Goal: Information Seeking & Learning: Learn about a topic

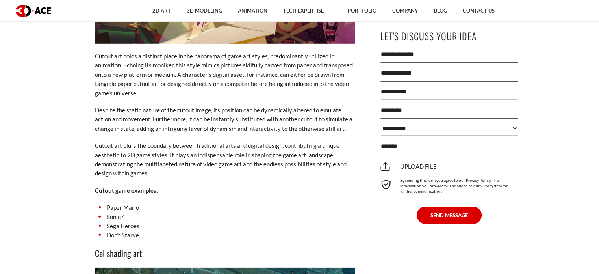
scroll to position [2480, 0]
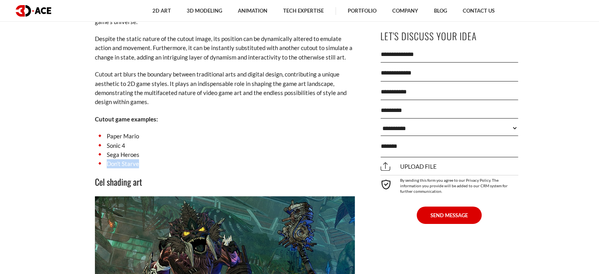
drag, startPoint x: 139, startPoint y: 148, endPoint x: 105, endPoint y: 149, distance: 33.1
click at [105, 159] on li "Don’t Starve" at bounding box center [225, 163] width 260 height 9
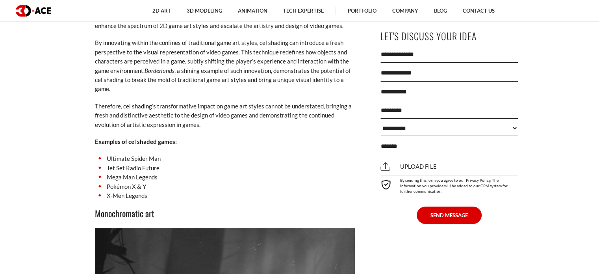
scroll to position [2952, 0]
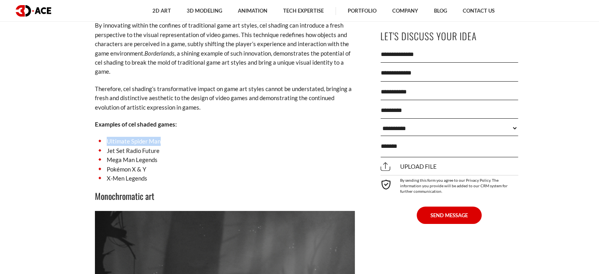
drag, startPoint x: 165, startPoint y: 125, endPoint x: 107, endPoint y: 125, distance: 57.5
click at [107, 137] on li "Ultimate Spider Man" at bounding box center [225, 141] width 260 height 9
click at [156, 146] on li "Jet Set Radio Future" at bounding box center [225, 150] width 260 height 9
drag, startPoint x: 160, startPoint y: 144, endPoint x: 150, endPoint y: 144, distance: 9.5
click at [150, 155] on li "Mega Man Legends" at bounding box center [225, 159] width 260 height 9
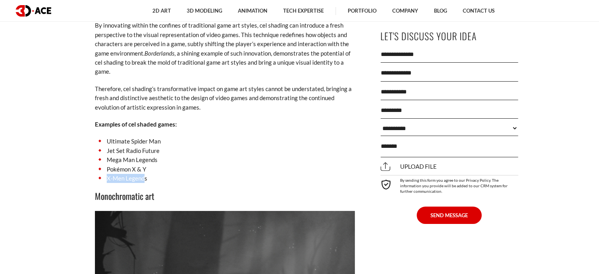
drag, startPoint x: 145, startPoint y: 162, endPoint x: 88, endPoint y: 159, distance: 56.8
click at [120, 174] on li "X-Men Legends" at bounding box center [225, 178] width 260 height 9
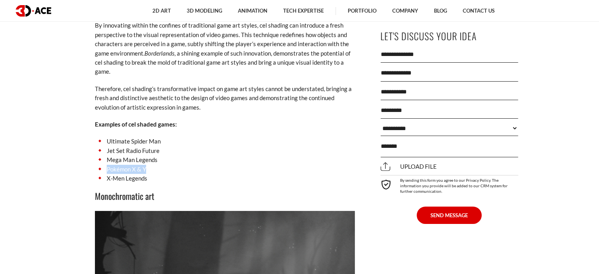
drag, startPoint x: 137, startPoint y: 153, endPoint x: 107, endPoint y: 154, distance: 29.5
click at [107, 165] on li "Pokémon X & Y" at bounding box center [225, 169] width 260 height 9
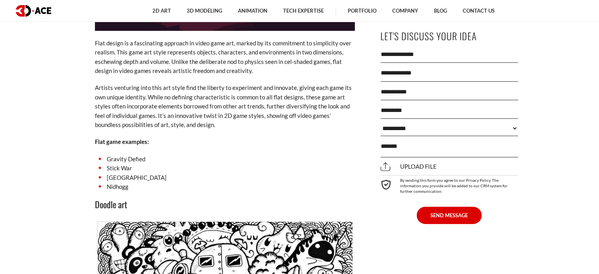
scroll to position [3661, 0]
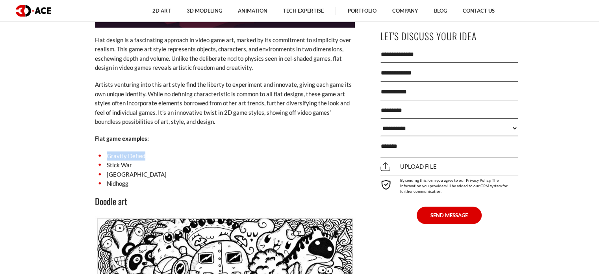
drag, startPoint x: 143, startPoint y: 141, endPoint x: 108, endPoint y: 142, distance: 35.1
click at [108, 151] on ul "Gravity Defied Stick War Flat Kingdom Nidhogg" at bounding box center [225, 169] width 260 height 37
drag, startPoint x: 143, startPoint y: 158, endPoint x: 104, endPoint y: 159, distance: 39.4
click at [104, 170] on li "Flat Kingdom" at bounding box center [225, 174] width 260 height 9
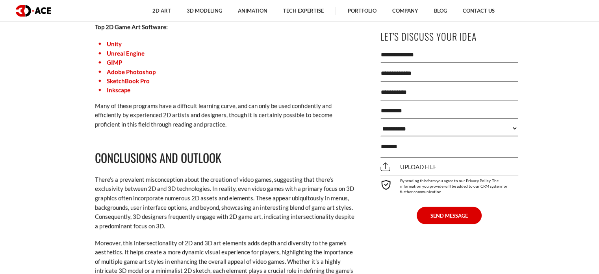
scroll to position [4566, 0]
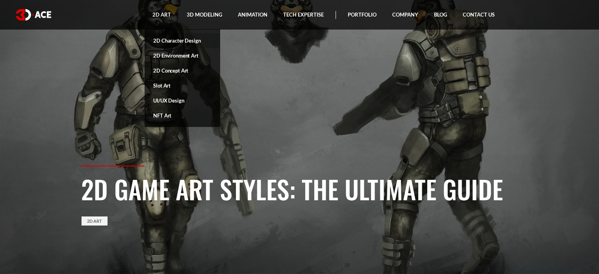
click at [163, 38] on link "2D Character Design" at bounding box center [182, 40] width 76 height 15
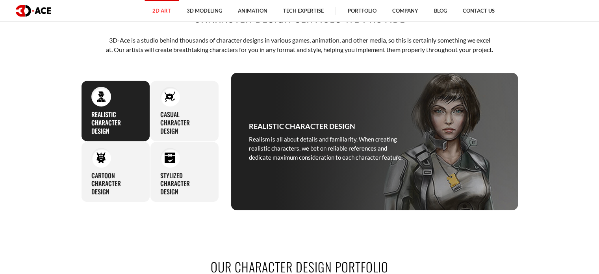
scroll to position [315, 0]
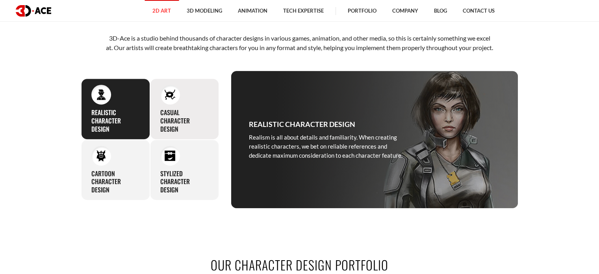
click at [201, 127] on h3 "Casual character design" at bounding box center [184, 120] width 48 height 24
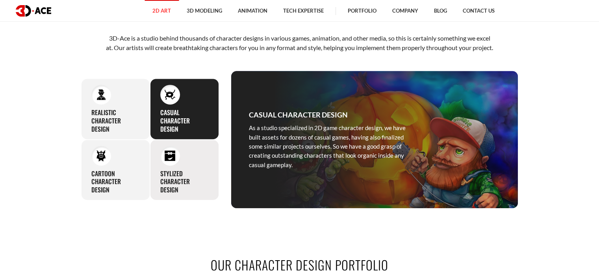
click at [183, 167] on div "Stylized character design Artists at our studio are not afraid to think outside…" at bounding box center [184, 169] width 69 height 61
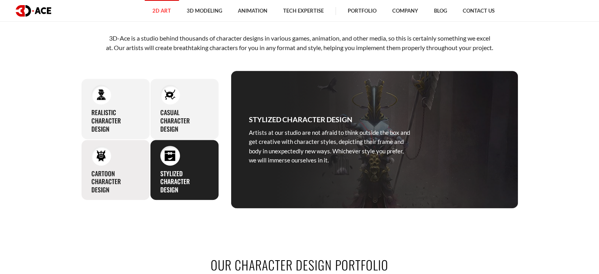
click at [130, 172] on div "Cartoon character design Our cartoon characters have a quick production time an…" at bounding box center [115, 169] width 69 height 61
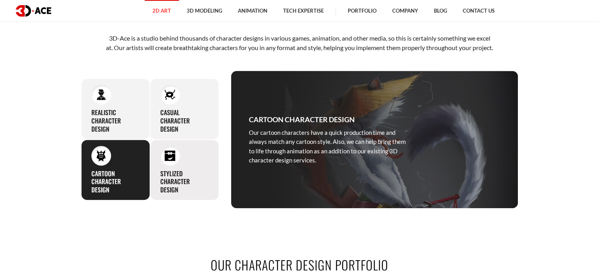
click at [169, 161] on img at bounding box center [170, 155] width 11 height 11
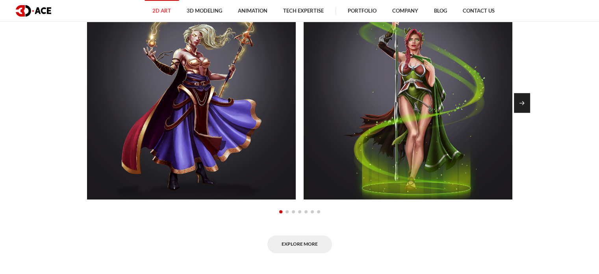
scroll to position [590, 0]
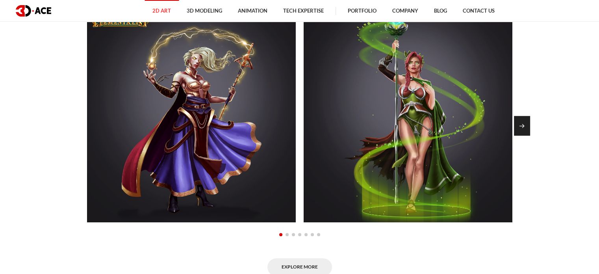
click at [526, 135] on div "Next slide" at bounding box center [522, 126] width 16 height 20
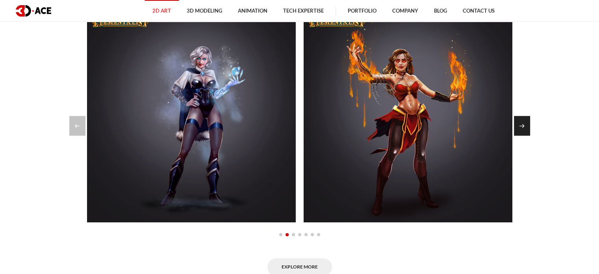
click at [526, 135] on div "Next slide" at bounding box center [522, 126] width 16 height 20
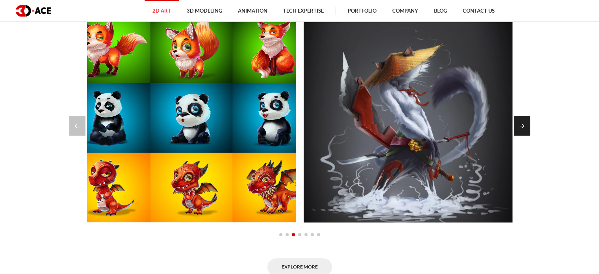
click at [524, 135] on div "Next slide" at bounding box center [522, 126] width 16 height 20
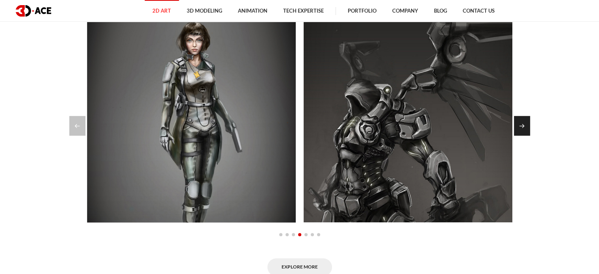
click at [524, 135] on div "Next slide" at bounding box center [522, 126] width 16 height 20
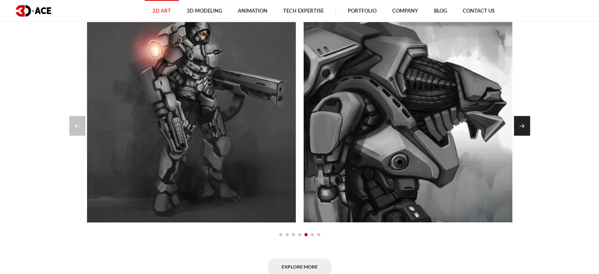
click at [524, 135] on div "Next slide" at bounding box center [522, 126] width 16 height 20
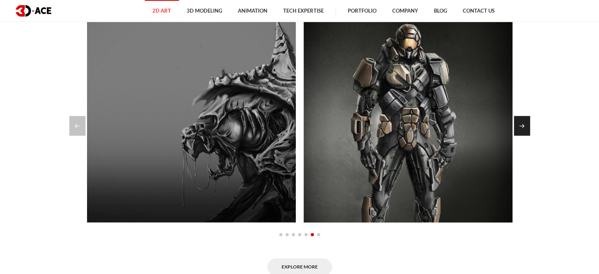
click at [524, 135] on div "Next slide" at bounding box center [522, 126] width 16 height 20
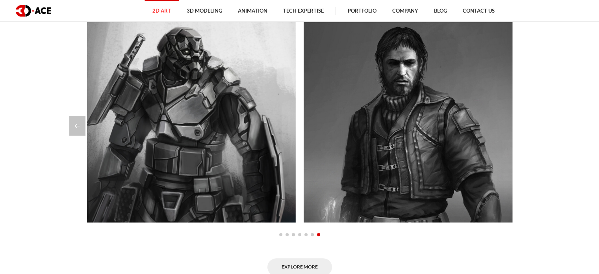
click at [524, 135] on div at bounding box center [299, 126] width 461 height 20
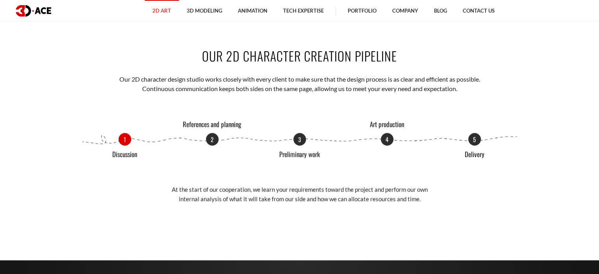
scroll to position [866, 0]
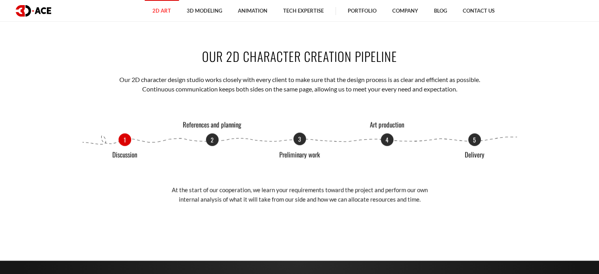
click at [296, 145] on p "3" at bounding box center [299, 138] width 13 height 13
click at [391, 146] on p "4" at bounding box center [387, 139] width 13 height 13
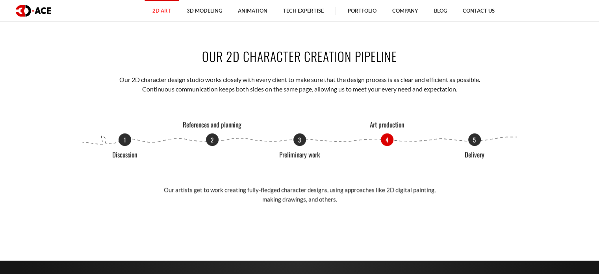
click at [491, 146] on div "1 Discussion 2 References and planning 3 Preliminary work 4 Art production 5 De…" at bounding box center [299, 139] width 437 height 13
click at [486, 146] on div "1 Discussion 2 References and planning 3 Preliminary work 4 Art production 5 De…" at bounding box center [299, 139] width 437 height 13
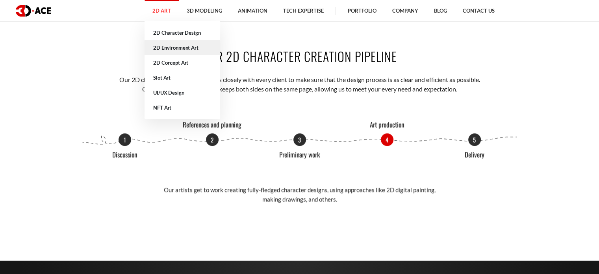
click at [185, 44] on link "2D Environment Art" at bounding box center [182, 47] width 76 height 15
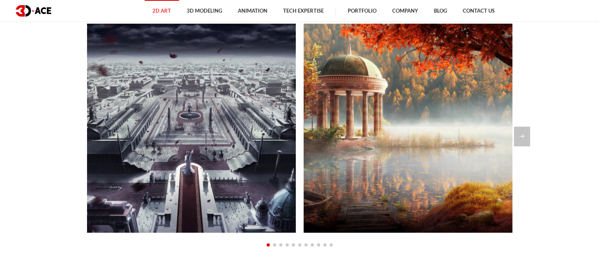
scroll to position [590, 0]
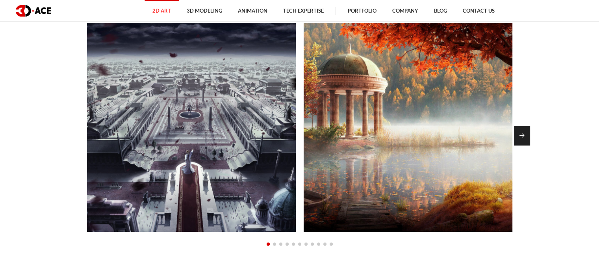
click at [528, 136] on div "Next slide" at bounding box center [522, 136] width 16 height 20
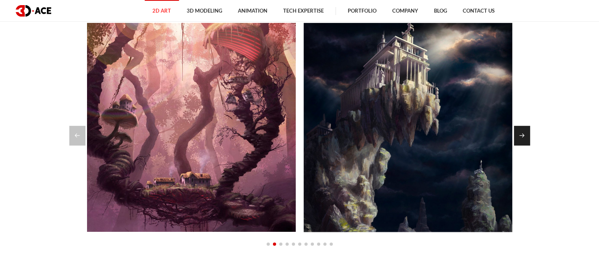
click at [528, 136] on div "Next slide" at bounding box center [522, 136] width 16 height 20
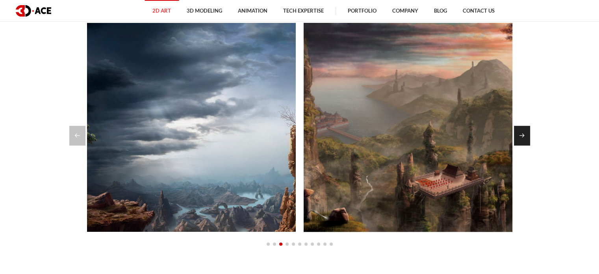
click at [528, 136] on div "Next slide" at bounding box center [522, 136] width 16 height 20
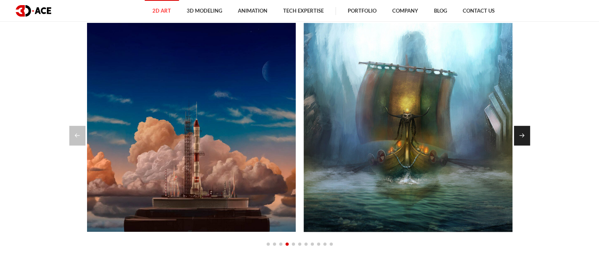
click at [528, 136] on div "Next slide" at bounding box center [522, 136] width 16 height 20
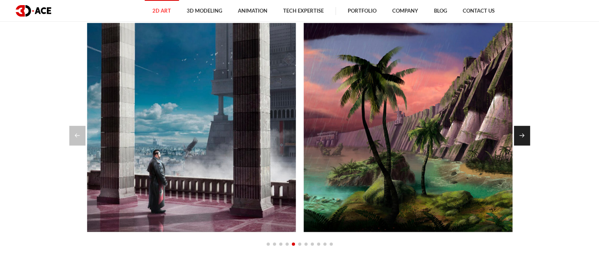
click at [528, 136] on div "Next slide" at bounding box center [522, 136] width 16 height 20
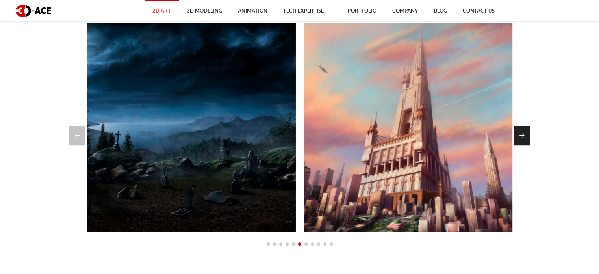
click at [528, 136] on div "Next slide" at bounding box center [522, 136] width 16 height 20
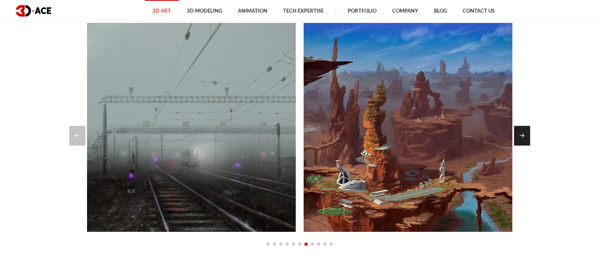
click at [528, 136] on div "Next slide" at bounding box center [522, 136] width 16 height 20
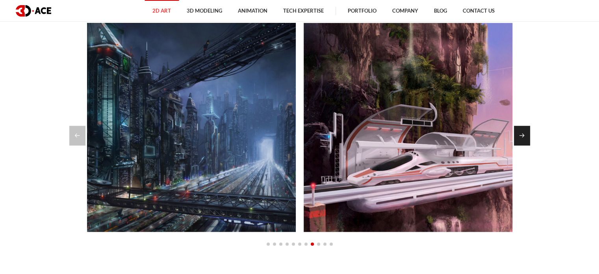
click at [528, 136] on div "Next slide" at bounding box center [522, 136] width 16 height 20
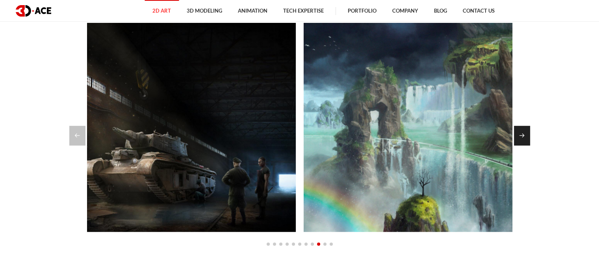
click at [528, 136] on div "Next slide" at bounding box center [522, 136] width 16 height 20
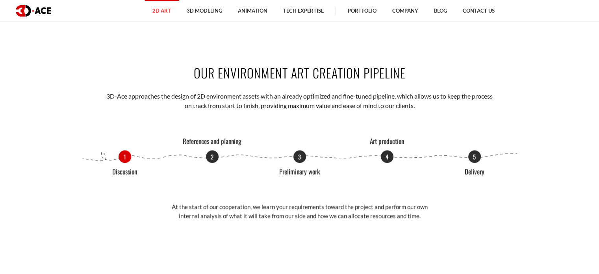
scroll to position [866, 0]
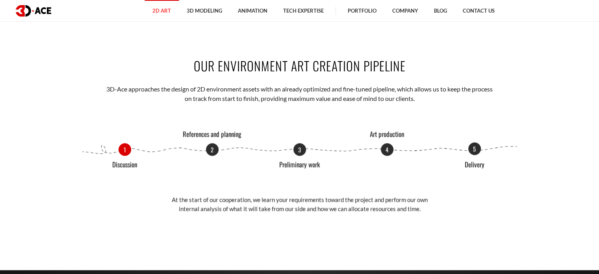
click at [469, 149] on p "5" at bounding box center [474, 148] width 13 height 13
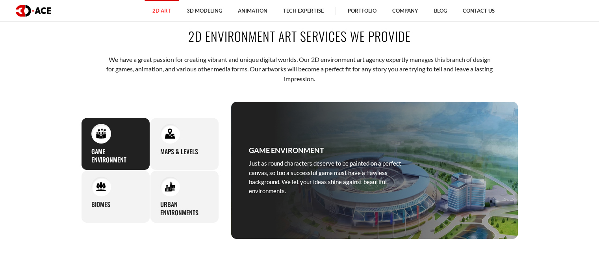
scroll to position [276, 0]
